Goal: Information Seeking & Learning: Understand process/instructions

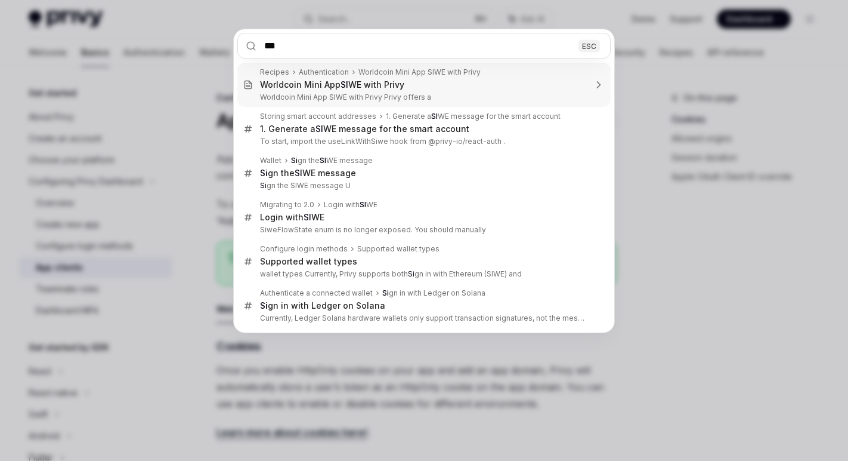
type input "****"
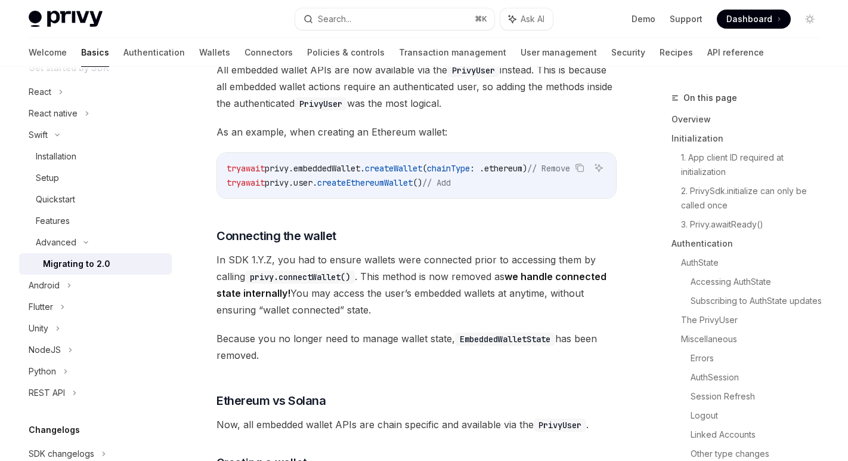
scroll to position [3839, 0]
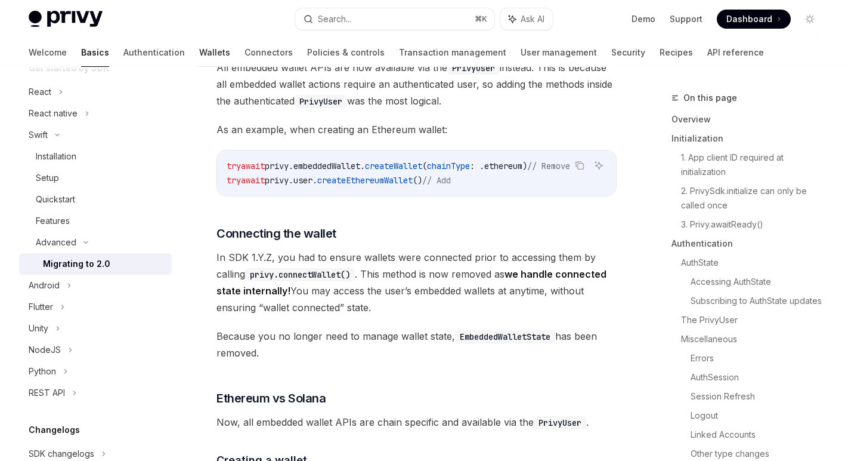
click at [199, 51] on link "Wallets" at bounding box center [214, 52] width 31 height 29
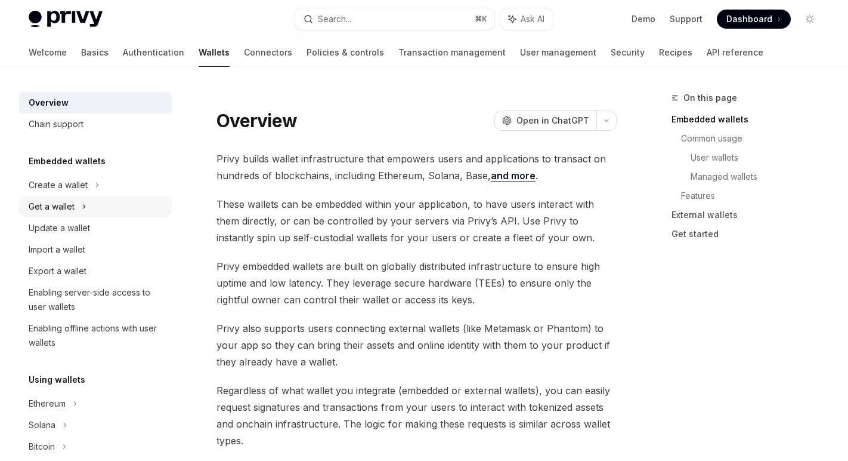
click at [93, 208] on div "Get a wallet" at bounding box center [95, 206] width 153 height 21
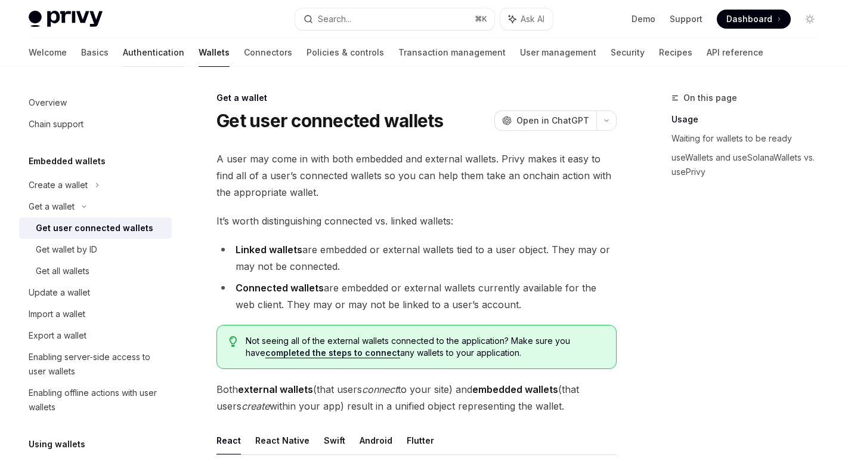
click at [123, 56] on link "Authentication" at bounding box center [153, 52] width 61 height 29
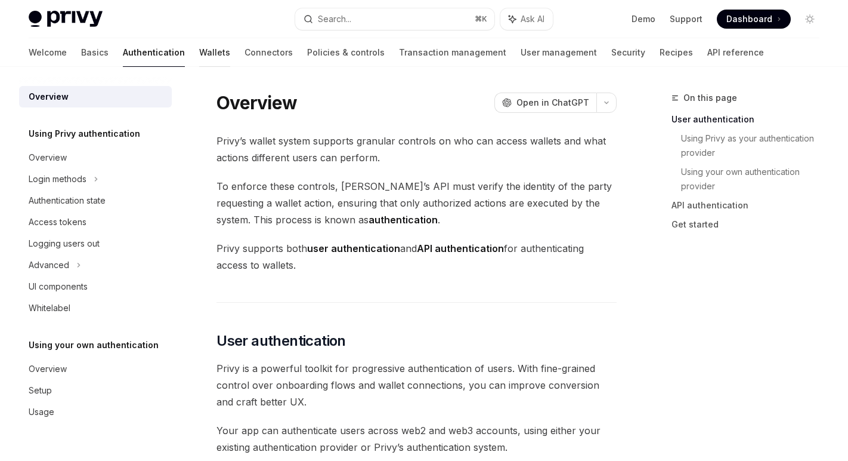
click at [199, 50] on link "Wallets" at bounding box center [214, 52] width 31 height 29
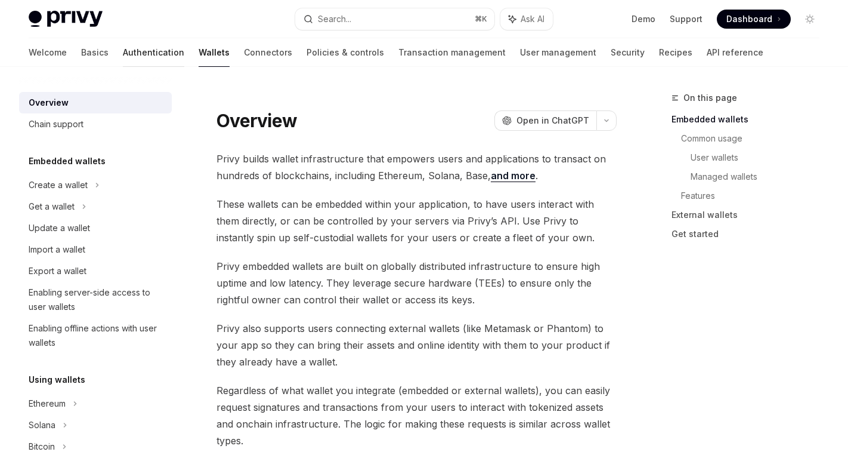
click at [123, 55] on link "Authentication" at bounding box center [153, 52] width 61 height 29
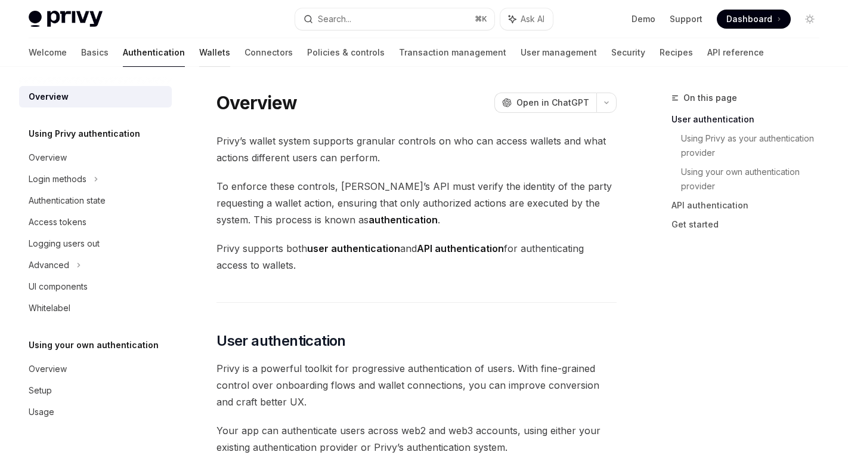
click at [199, 50] on link "Wallets" at bounding box center [214, 52] width 31 height 29
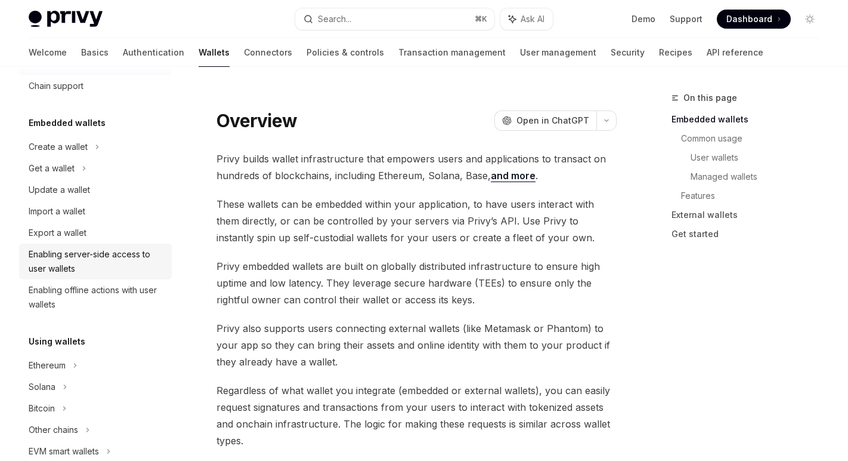
scroll to position [45, 0]
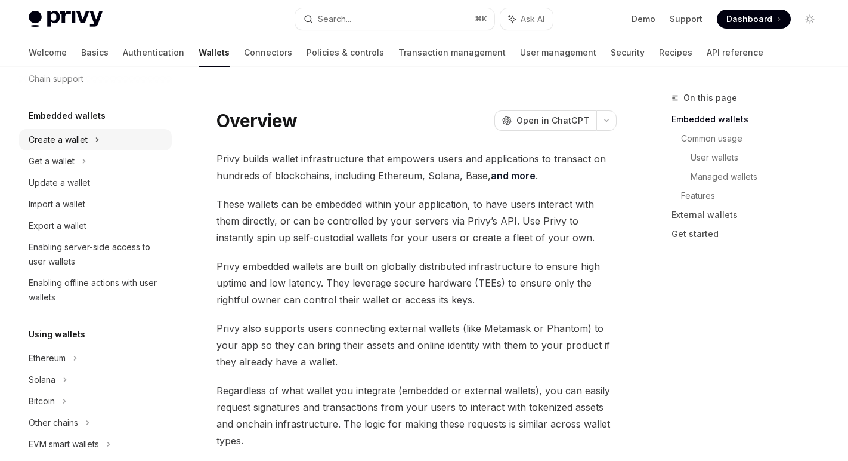
click at [99, 137] on div "Create a wallet" at bounding box center [95, 139] width 153 height 21
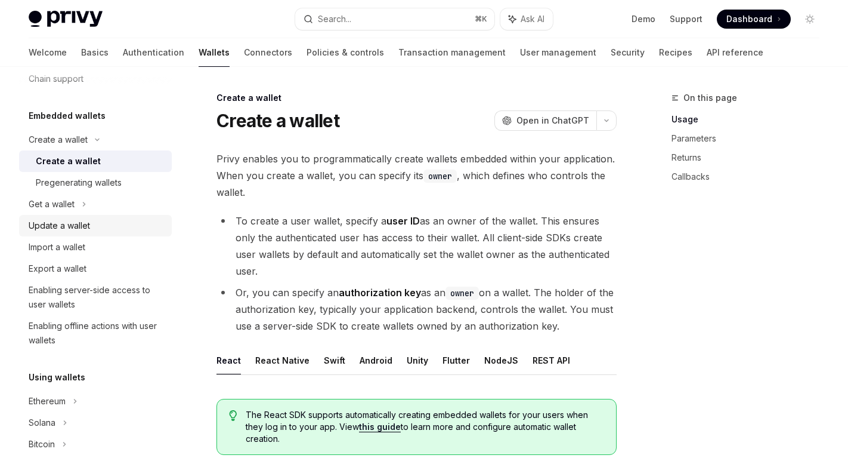
click at [53, 216] on link "Update a wallet" at bounding box center [95, 225] width 153 height 21
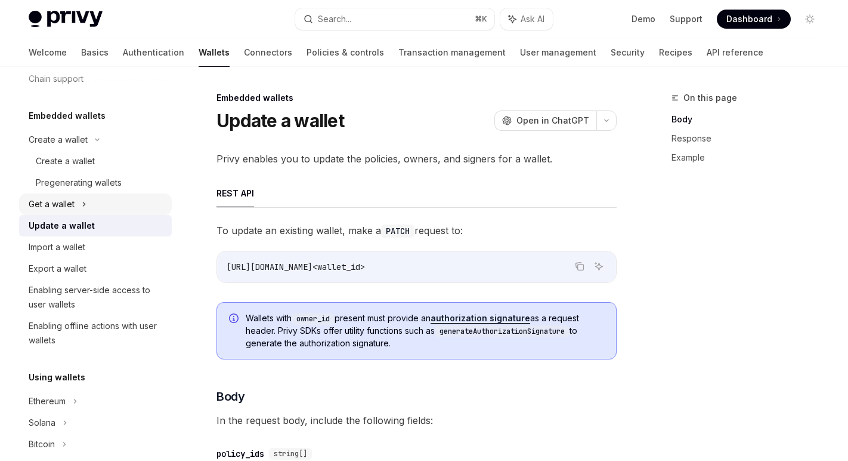
click at [66, 204] on div "Get a wallet" at bounding box center [52, 204] width 46 height 14
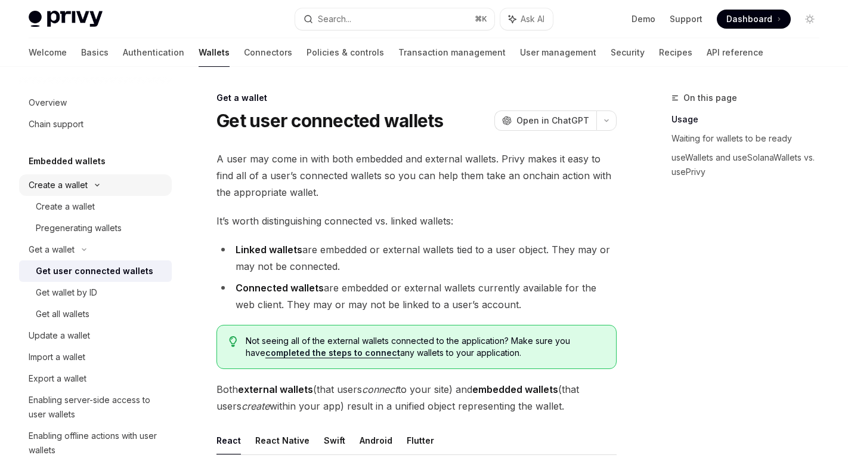
click at [115, 186] on div "Create a wallet" at bounding box center [95, 184] width 153 height 21
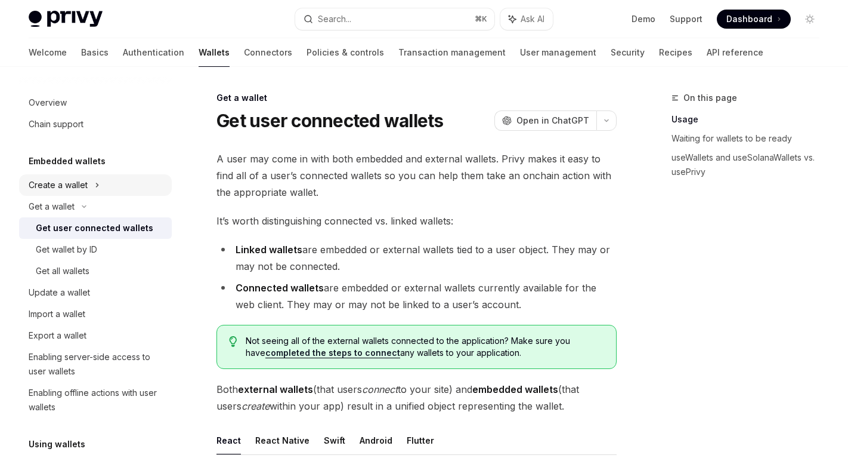
click at [115, 186] on div "Create a wallet" at bounding box center [95, 184] width 153 height 21
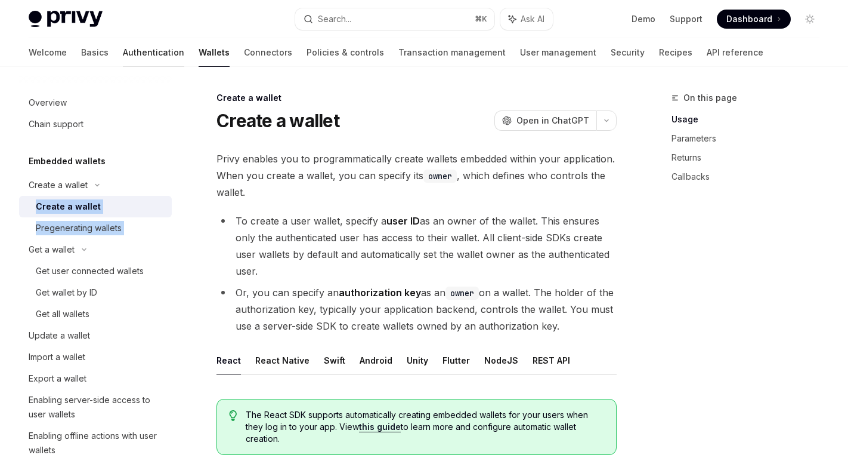
click at [123, 64] on link "Authentication" at bounding box center [153, 52] width 61 height 29
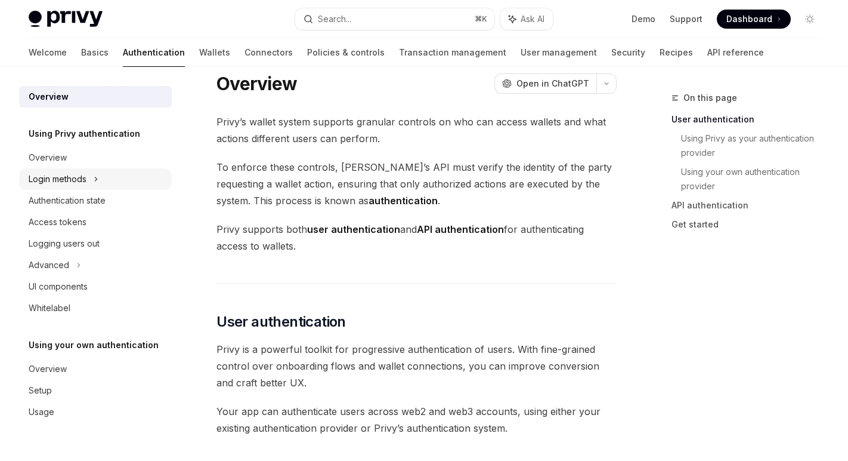
scroll to position [20, 0]
click at [63, 179] on div "Login methods" at bounding box center [58, 179] width 58 height 14
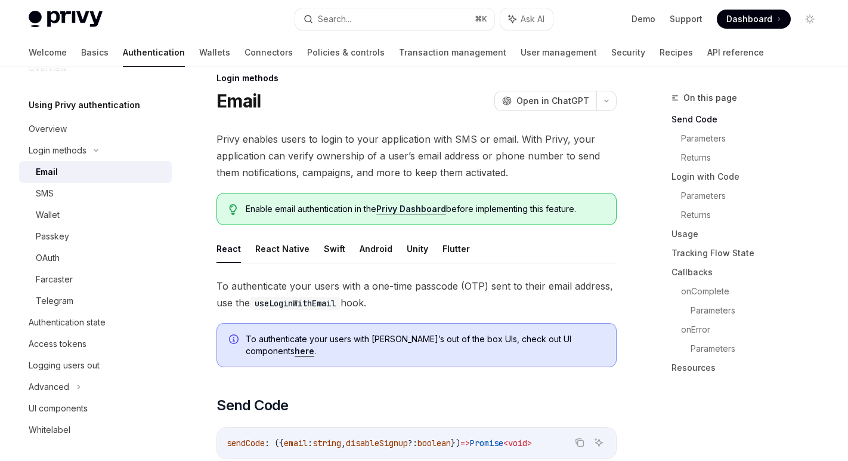
scroll to position [29, 0]
click at [84, 268] on link "Farcaster" at bounding box center [95, 278] width 153 height 21
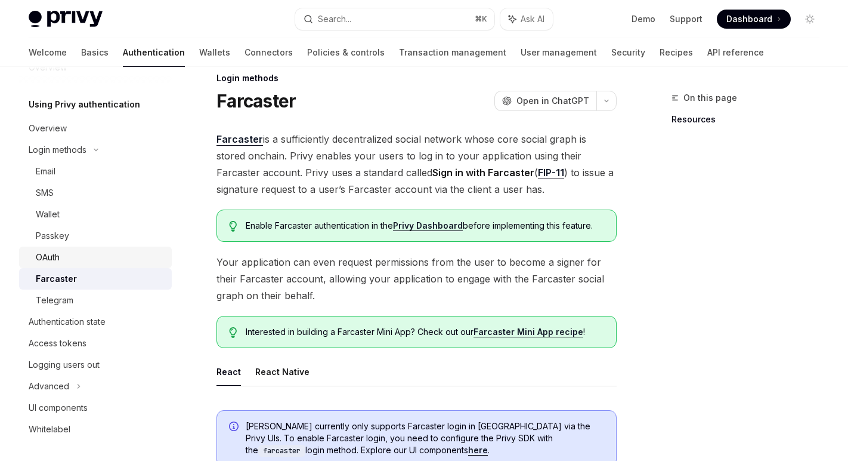
click at [76, 262] on div "OAuth" at bounding box center [100, 257] width 129 height 14
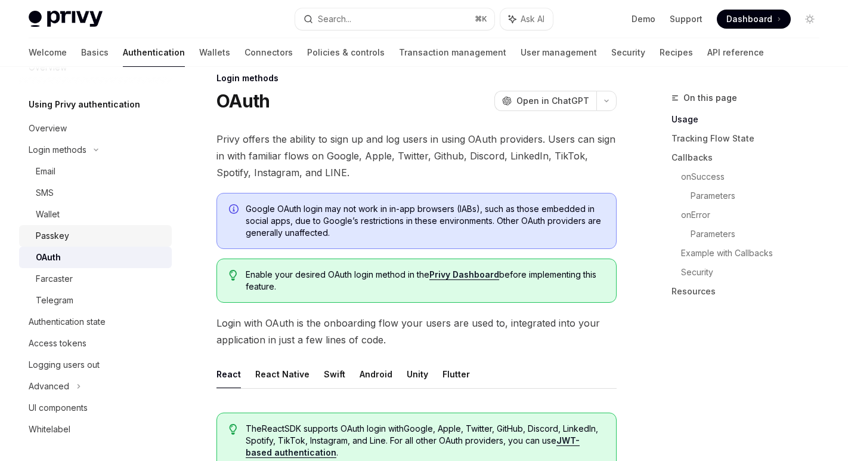
click at [76, 235] on div "Passkey" at bounding box center [100, 235] width 129 height 14
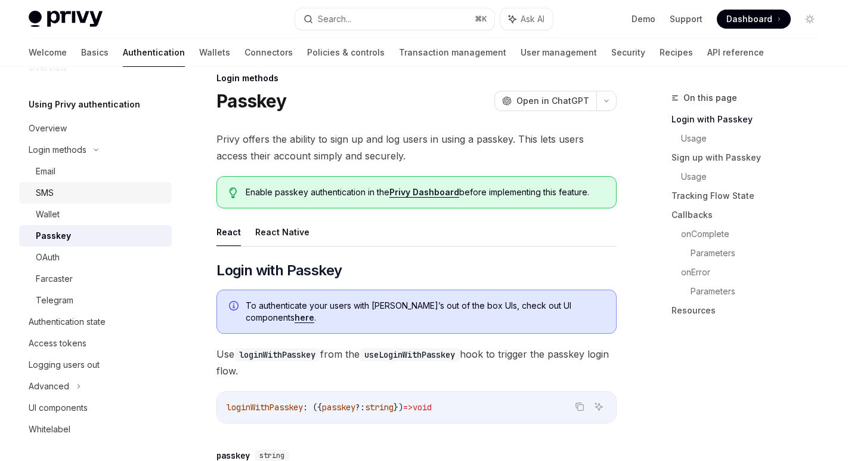
click at [84, 202] on link "SMS" at bounding box center [95, 192] width 153 height 21
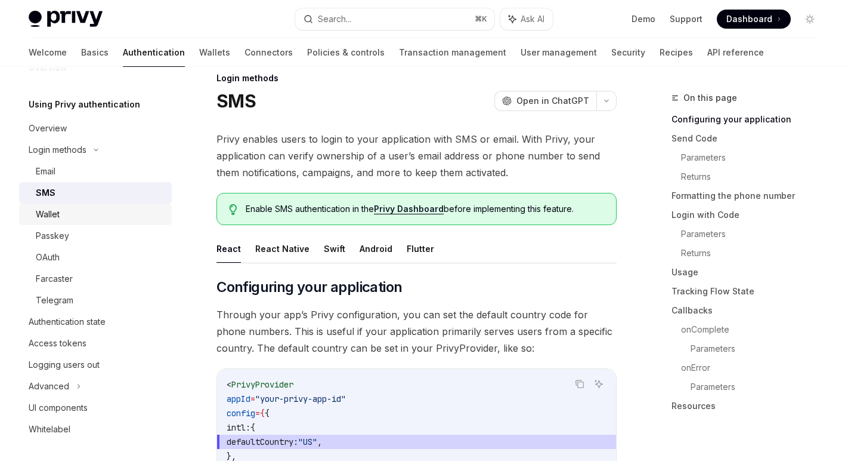
click at [86, 210] on div "Wallet" at bounding box center [100, 214] width 129 height 14
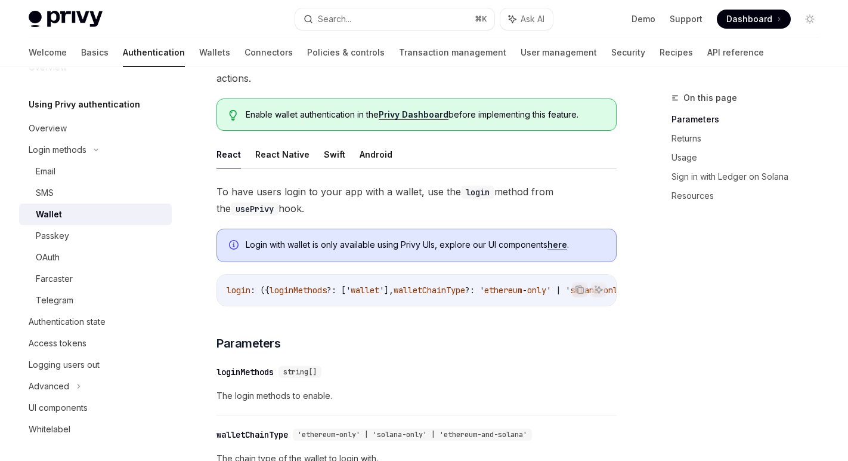
scroll to position [135, 0]
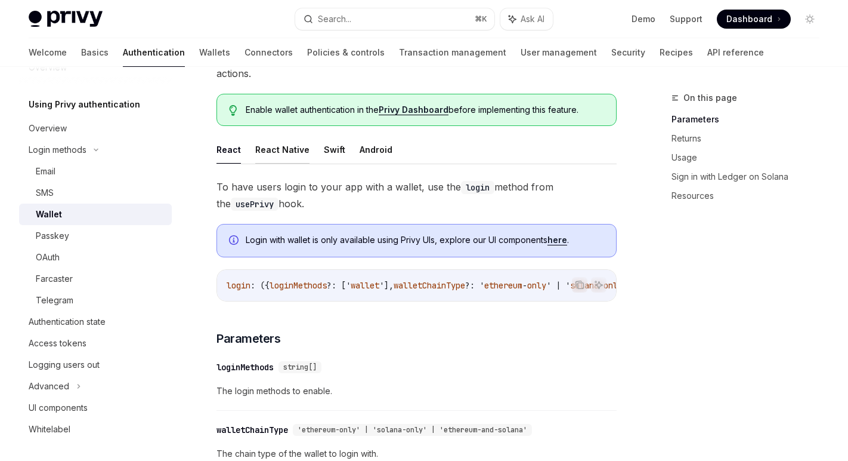
click at [291, 137] on button "React Native" at bounding box center [282, 149] width 54 height 28
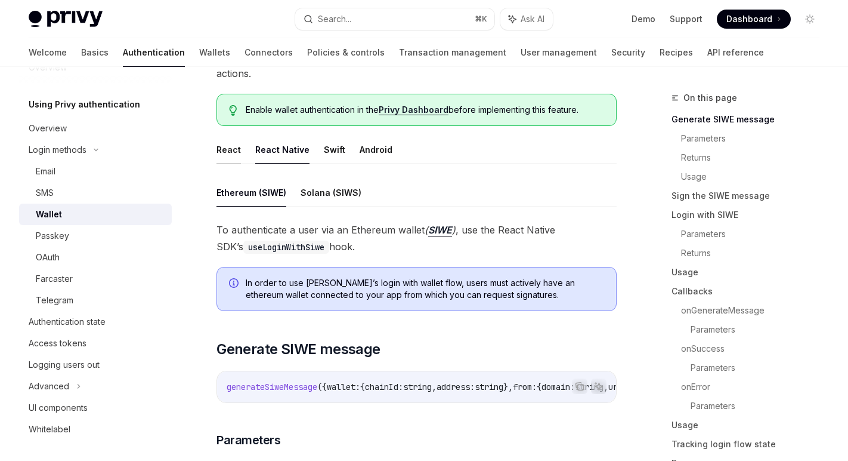
click at [234, 140] on button "React" at bounding box center [229, 149] width 24 height 28
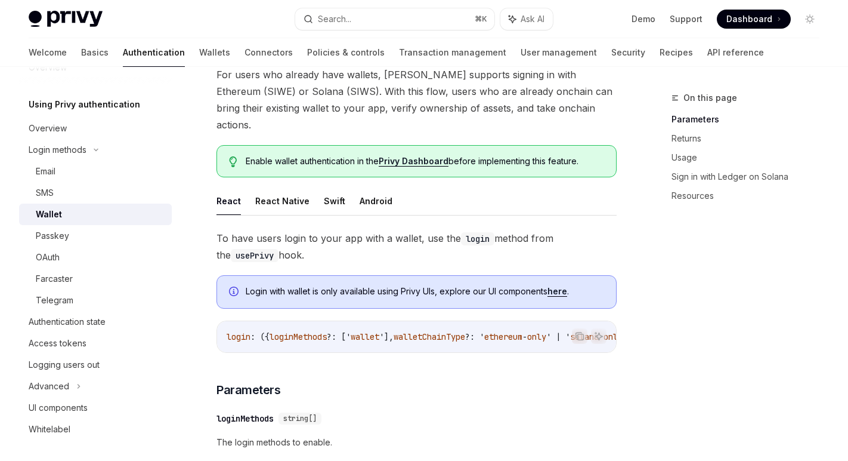
scroll to position [84, 0]
click at [33, 187] on link "SMS" at bounding box center [95, 192] width 153 height 21
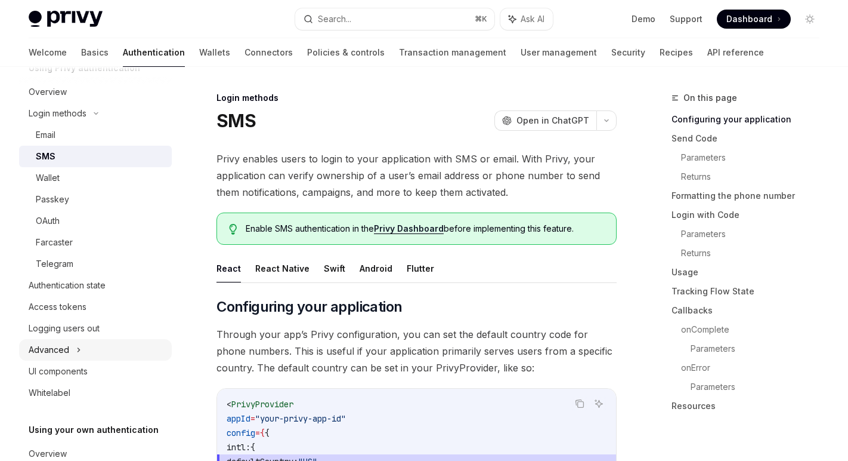
click at [97, 353] on div "Advanced" at bounding box center [95, 349] width 153 height 21
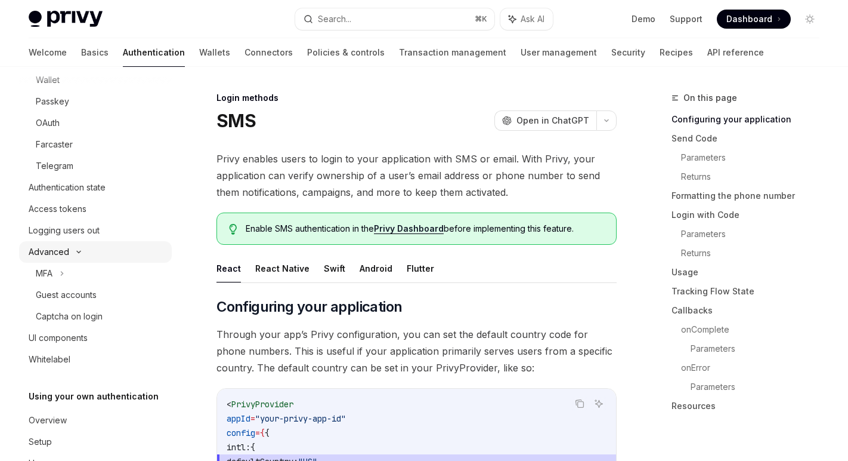
scroll to position [134, 0]
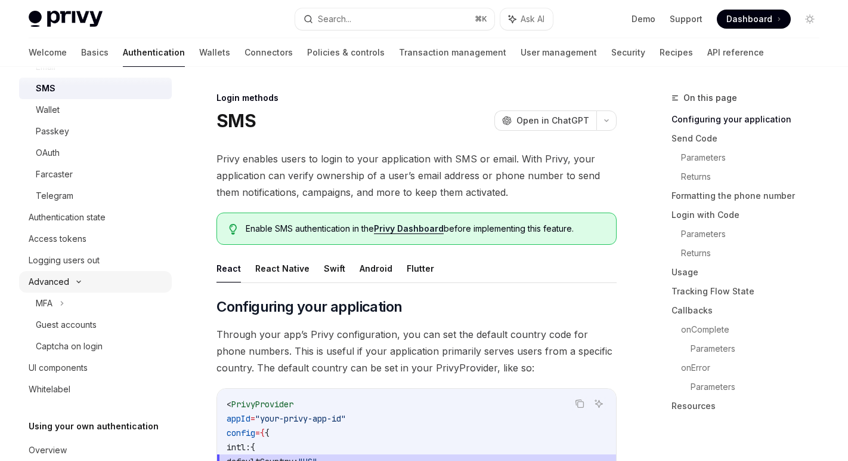
click at [98, 245] on div "Access tokens" at bounding box center [97, 238] width 136 height 14
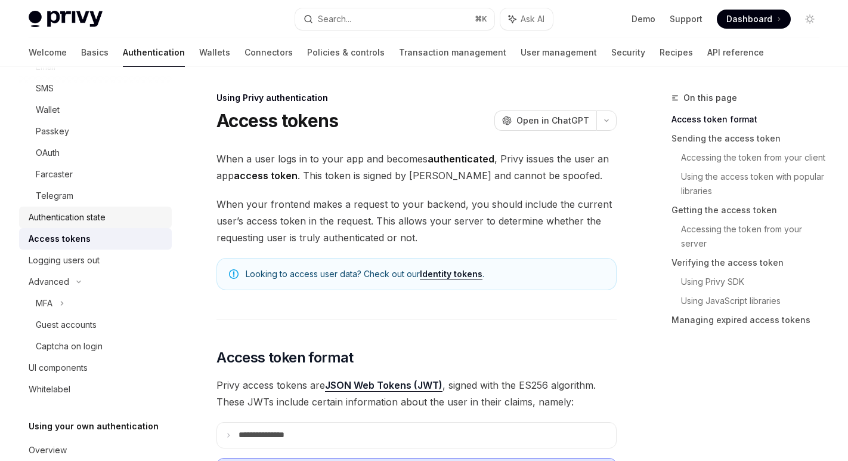
click at [76, 212] on div "Authentication state" at bounding box center [67, 217] width 77 height 14
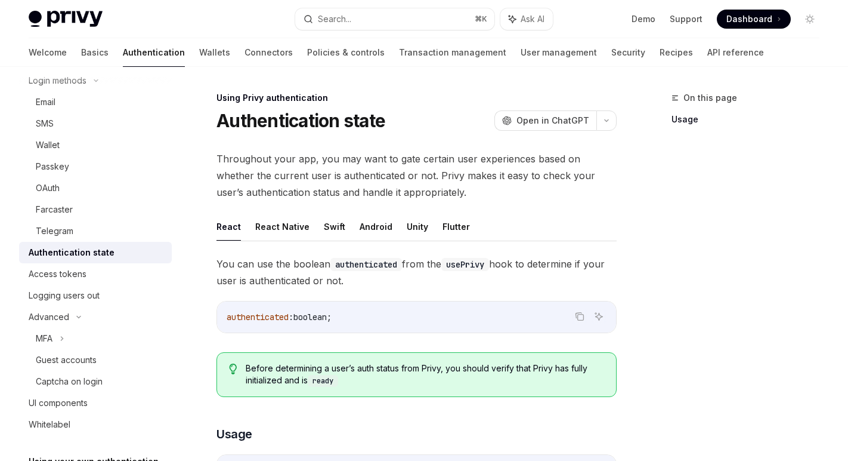
click at [76, 212] on div "Farcaster" at bounding box center [100, 209] width 129 height 14
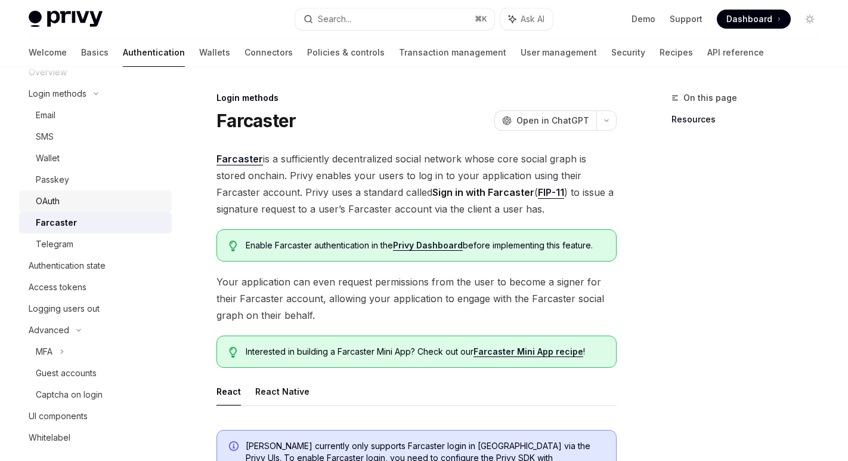
scroll to position [78, 0]
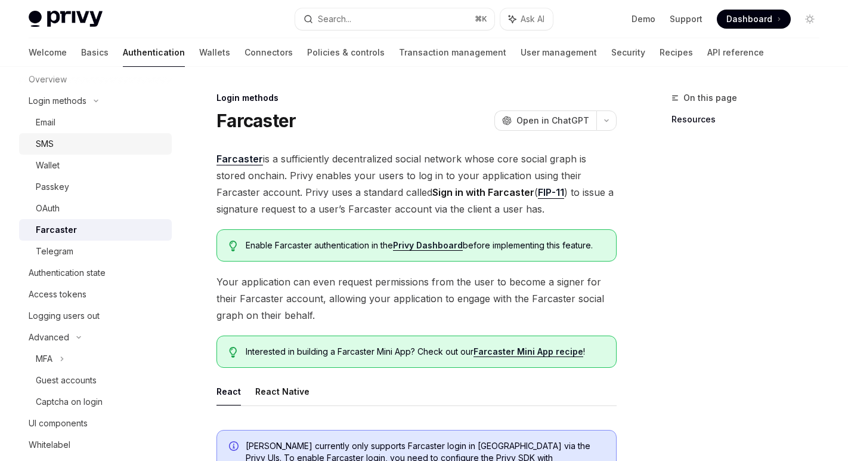
click at [68, 154] on link "SMS" at bounding box center [95, 143] width 153 height 21
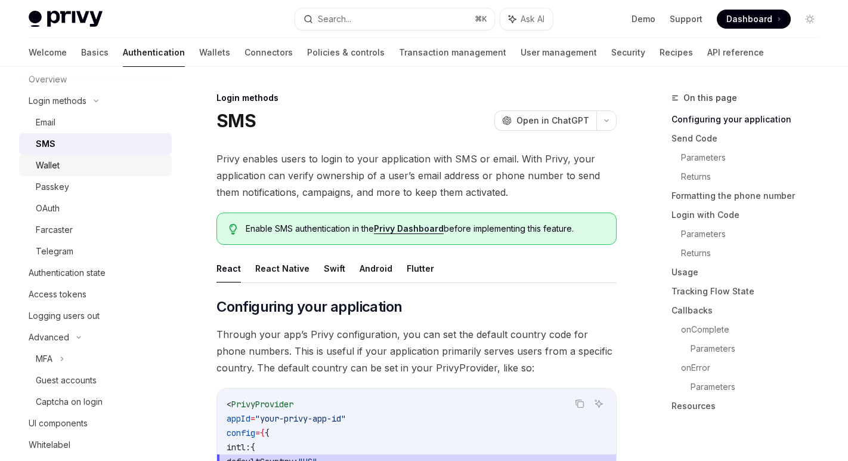
click at [72, 164] on div "Wallet" at bounding box center [100, 165] width 129 height 14
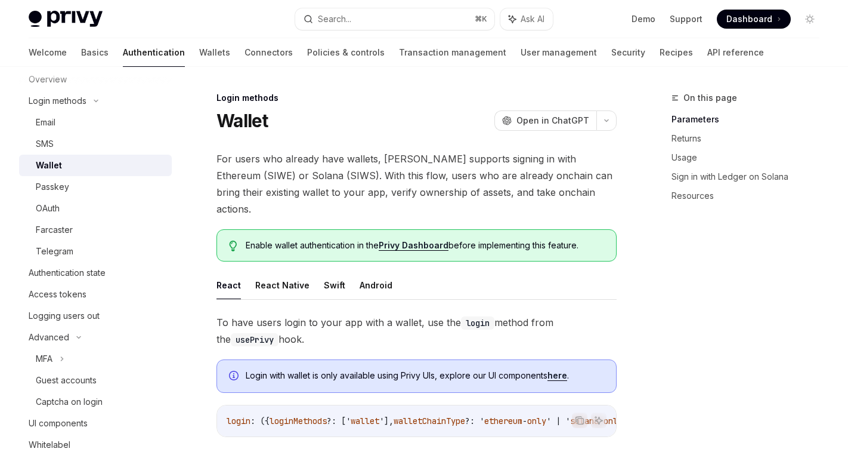
scroll to position [59, 0]
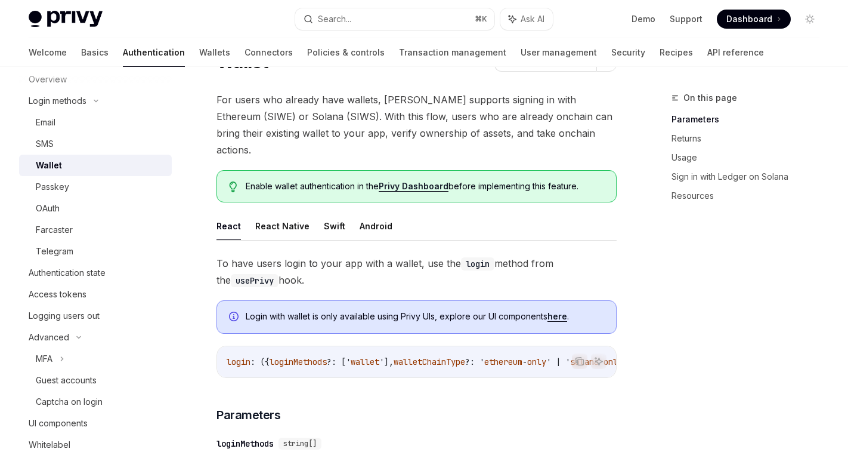
click at [341, 212] on ul "React React Native Swift Android" at bounding box center [417, 226] width 400 height 29
click at [333, 212] on button "Swift" at bounding box center [334, 226] width 21 height 28
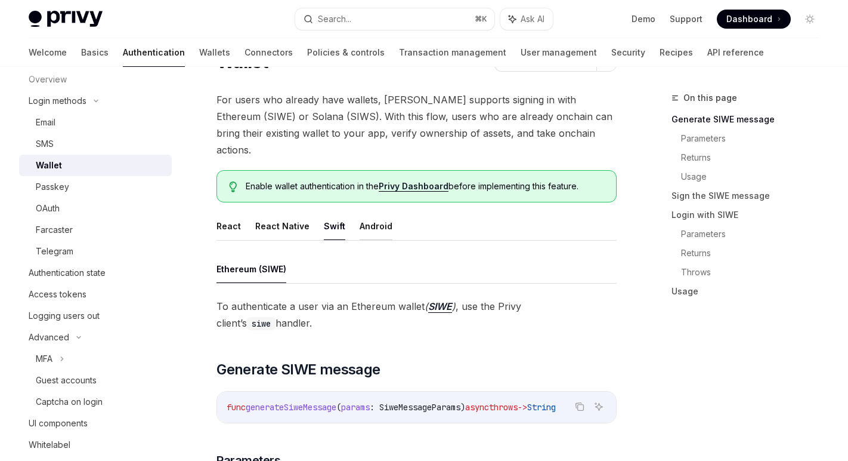
click at [376, 212] on button "Android" at bounding box center [376, 226] width 33 height 28
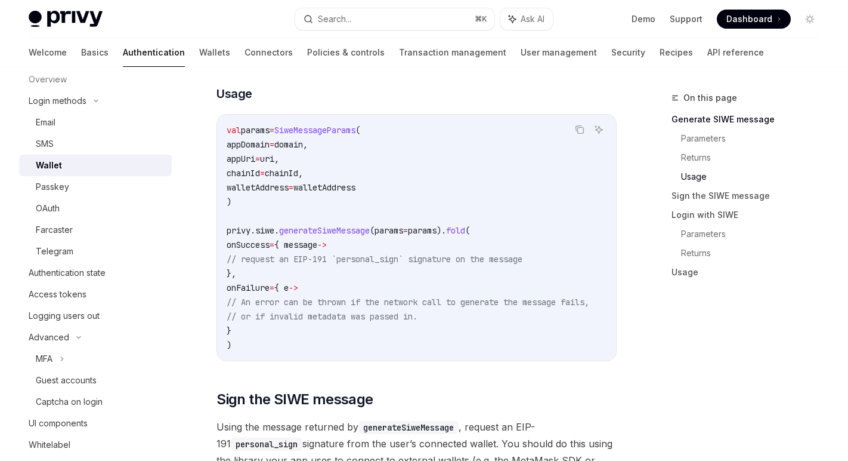
scroll to position [904, 0]
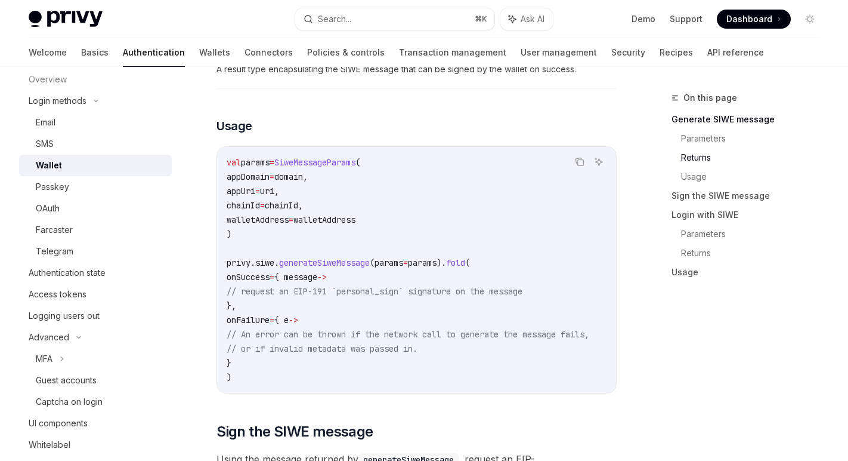
click at [353, 286] on span "// request an EIP-191 `personal_sign` signature on the message" at bounding box center [375, 291] width 296 height 11
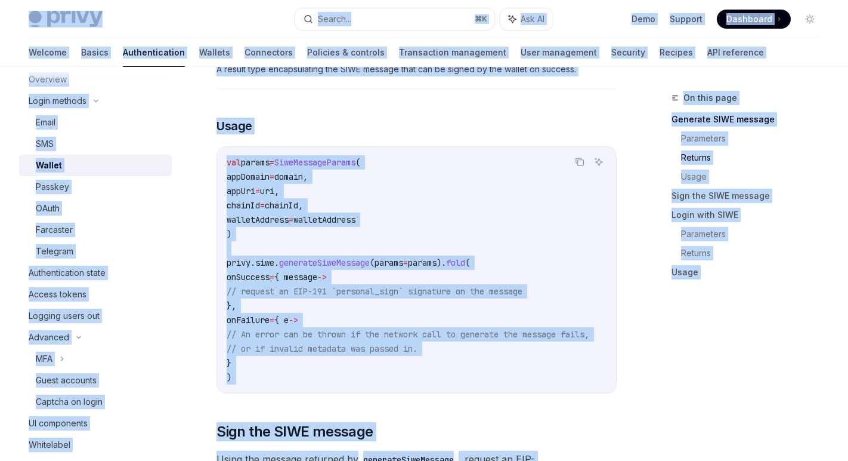
copy body "Lorem Ipsu dolo sita Consec... ⌘ A Eli SE Doei Tempori Utlaboree Doloremag Aliq…"
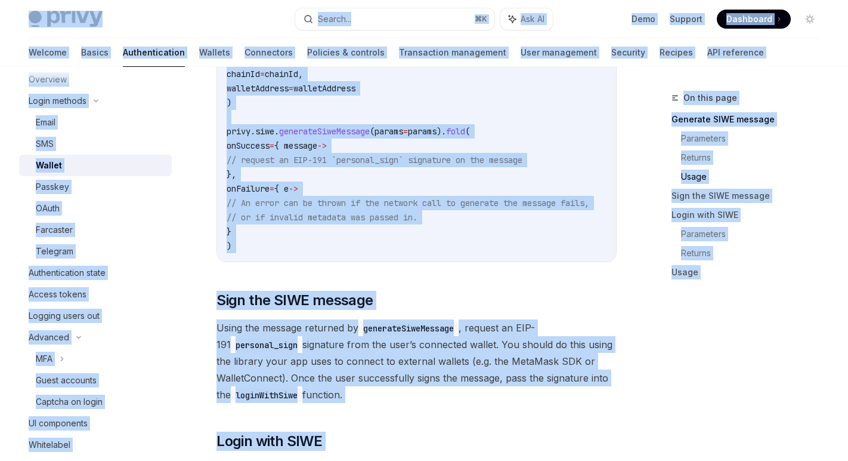
scroll to position [1039, 0]
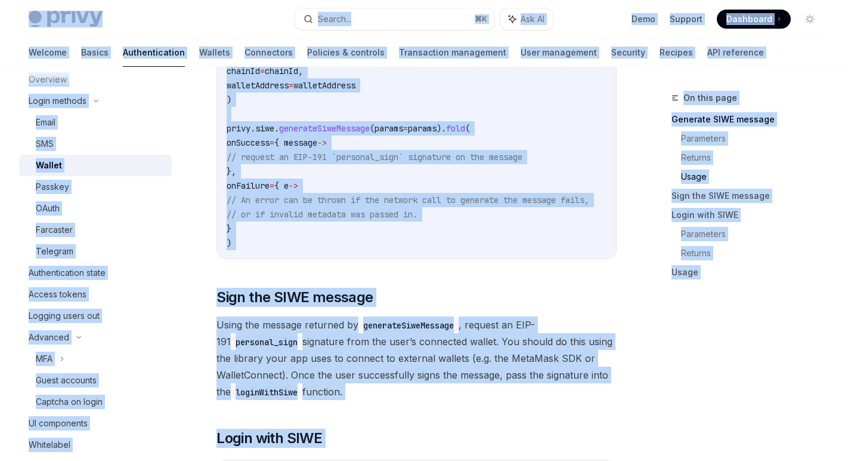
click at [394, 301] on div "**********" at bounding box center [417, 404] width 400 height 2173
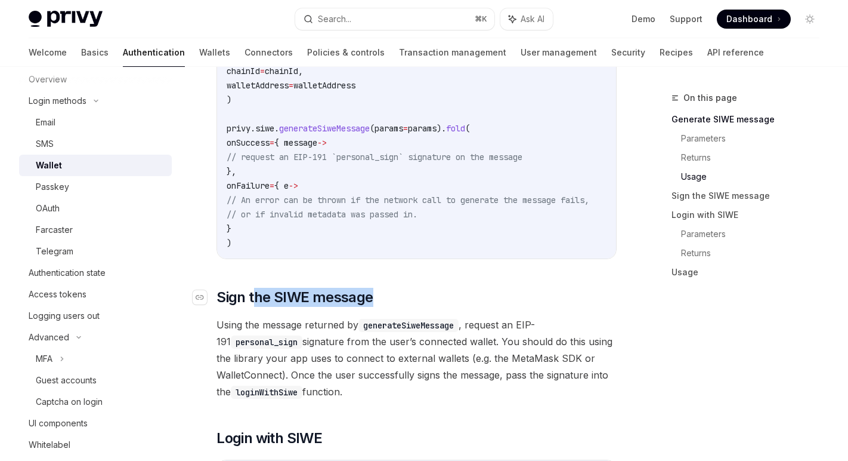
drag, startPoint x: 386, startPoint y: 296, endPoint x: 255, endPoint y: 296, distance: 130.6
click at [255, 296] on h2 "​ Sign the SIWE message" at bounding box center [417, 297] width 400 height 19
click at [324, 325] on span "Using the message returned by generateSiweMessage , request an EIP-191 personal…" at bounding box center [417, 358] width 400 height 84
drag, startPoint x: 350, startPoint y: 318, endPoint x: 218, endPoint y: 320, distance: 131.9
click at [218, 320] on span "Using the message returned by generateSiweMessage , request an EIP-191 personal…" at bounding box center [417, 358] width 400 height 84
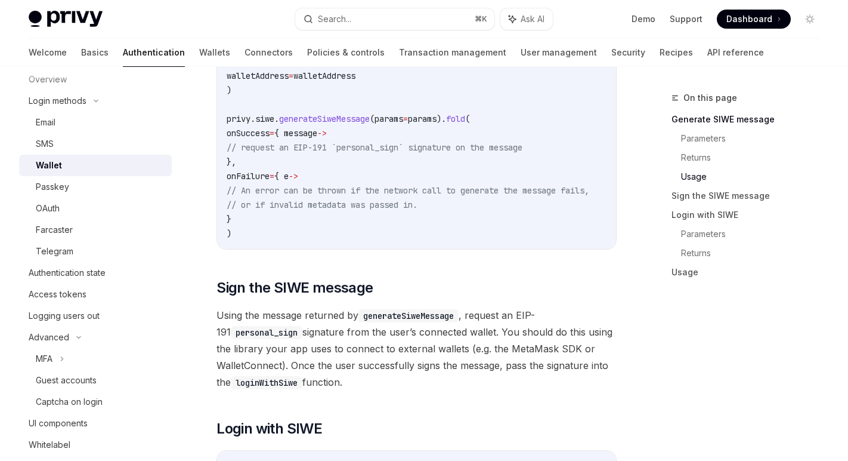
copy span "Using the message returned by"
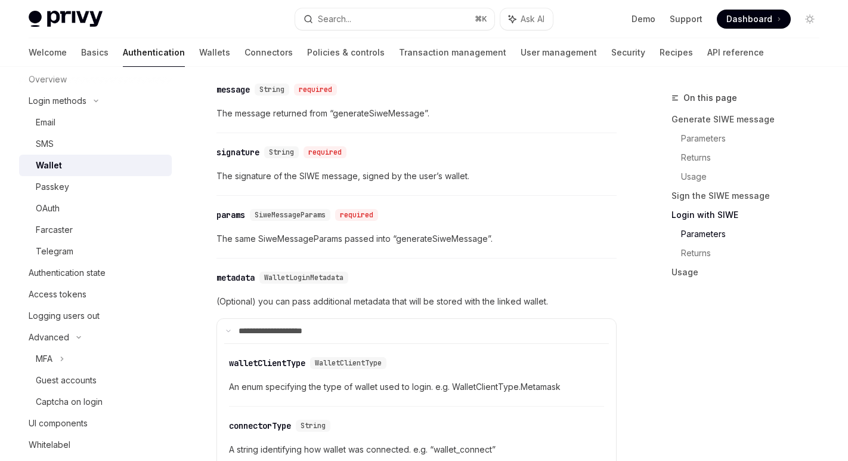
scroll to position [1587, 0]
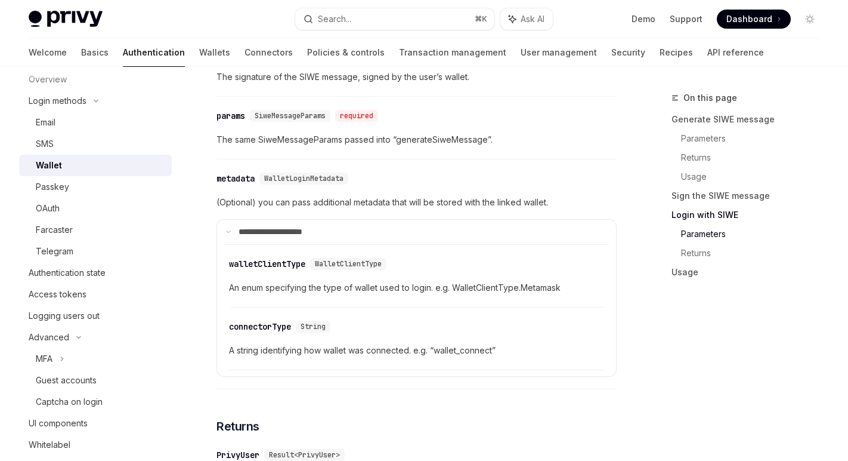
click at [464, 113] on div "​ params SiweMessageParams required" at bounding box center [411, 116] width 388 height 14
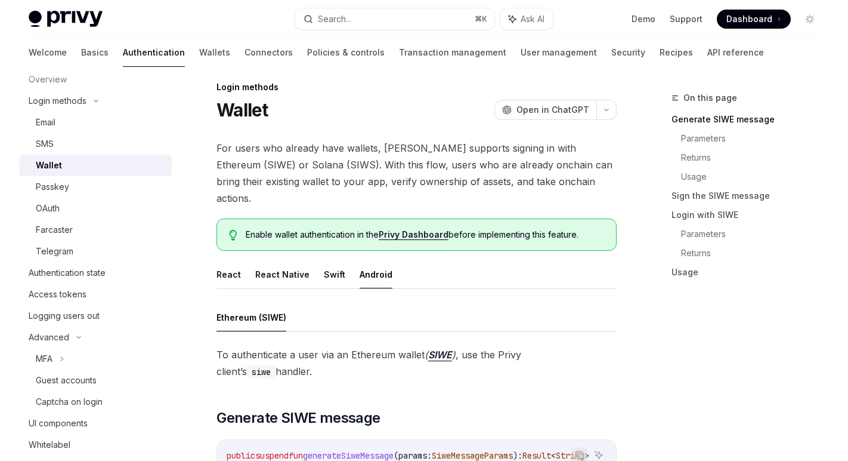
scroll to position [0, 0]
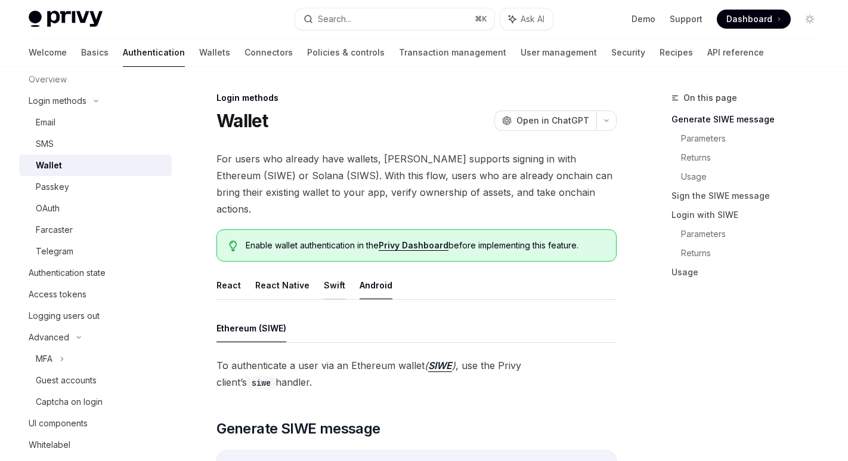
click at [325, 271] on button "Swift" at bounding box center [334, 285] width 21 height 28
click at [368, 271] on button "Android" at bounding box center [376, 285] width 33 height 28
type textarea "*"
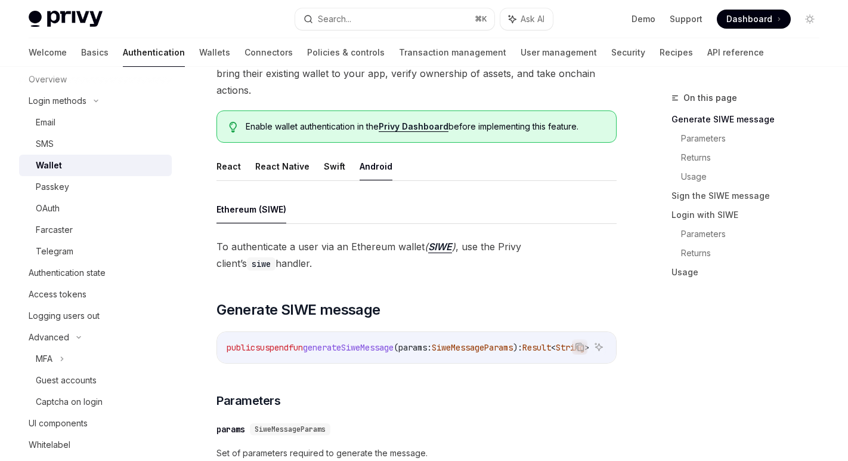
scroll to position [119, 0]
